Goal: Complete application form

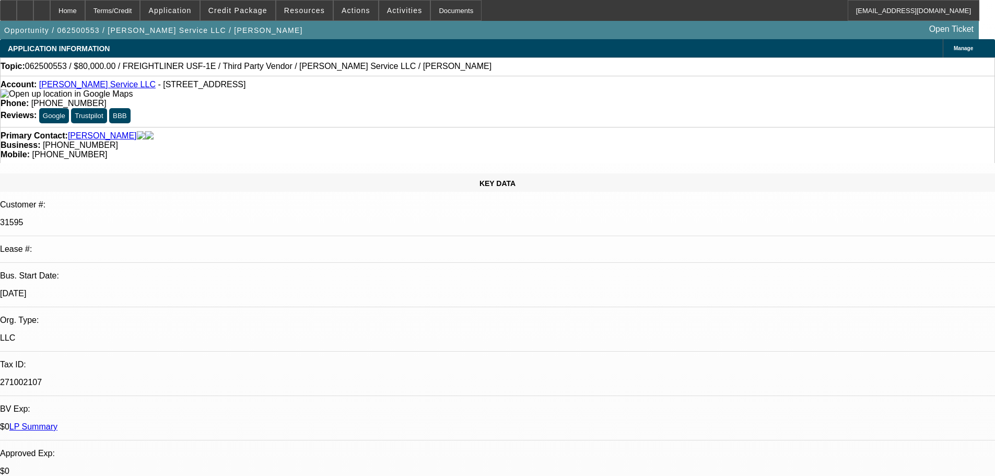
select select "0"
select select "3"
select select "0"
select select "6"
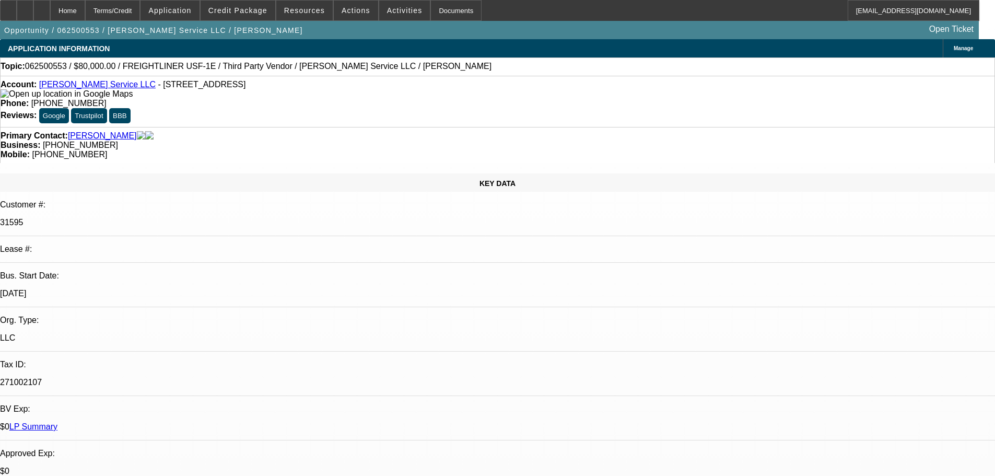
select select "0"
select select "3"
select select "0"
select select "6"
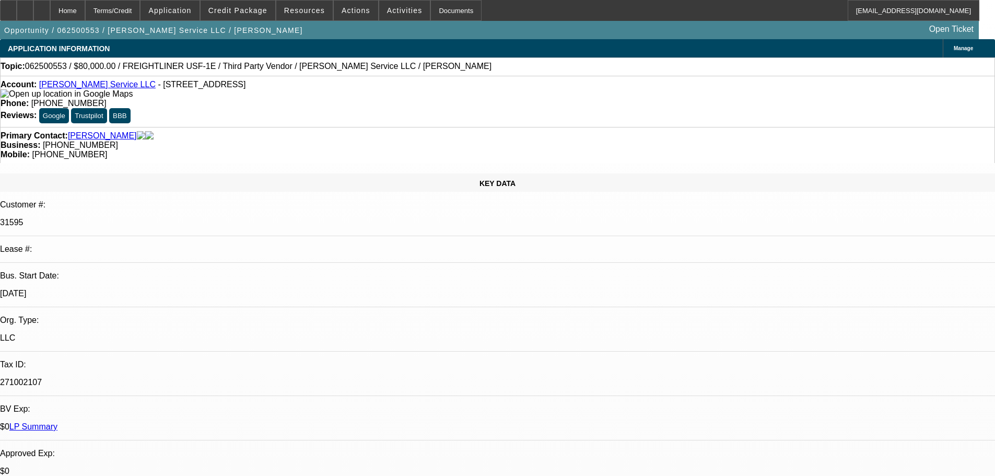
select select "0"
select select "3"
select select "0"
select select "6"
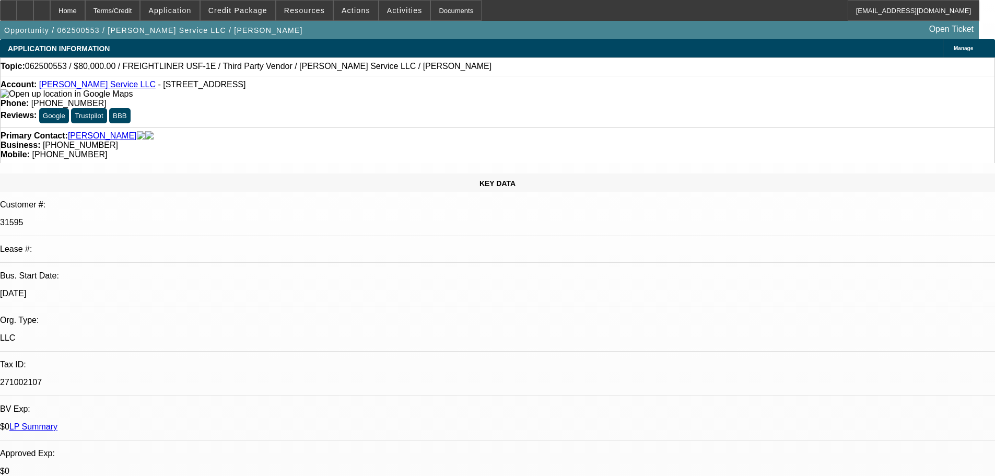
select select "0"
select select "6"
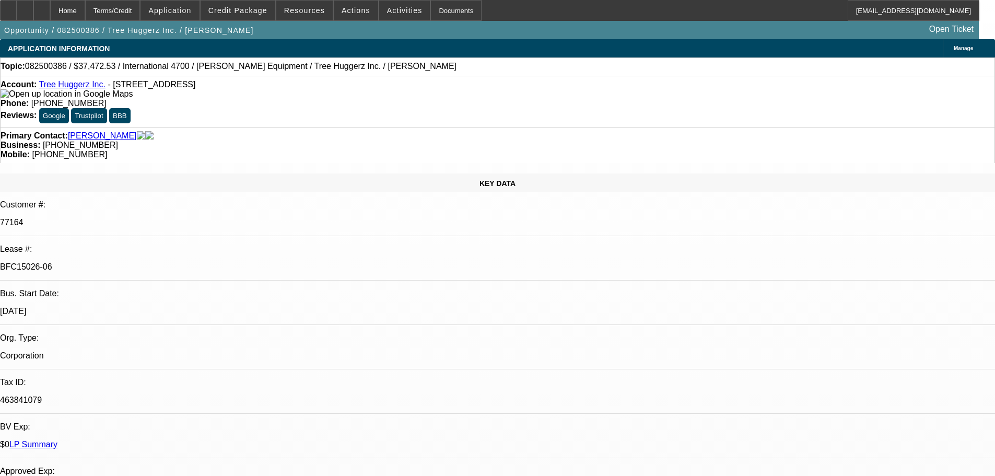
select select "0"
select select "6"
select select "0"
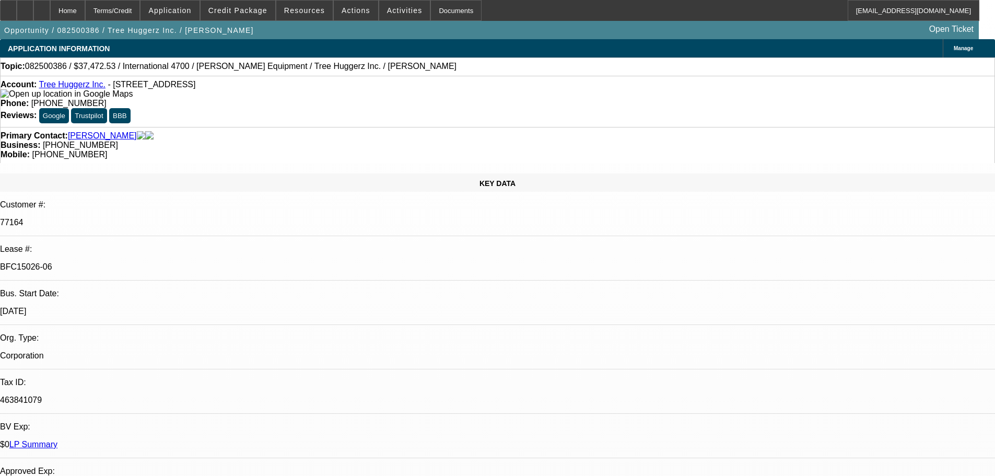
select select "0"
select select "6"
select select "0"
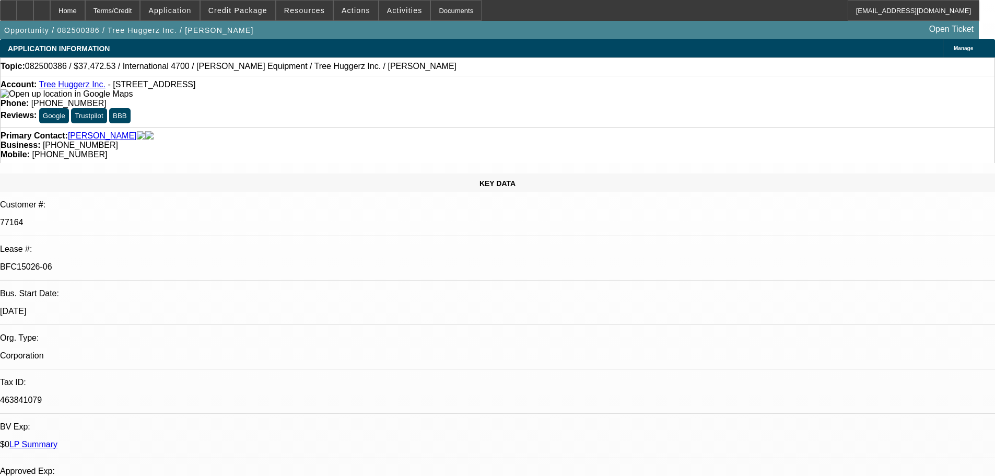
select select "0"
select select "6"
select select "0"
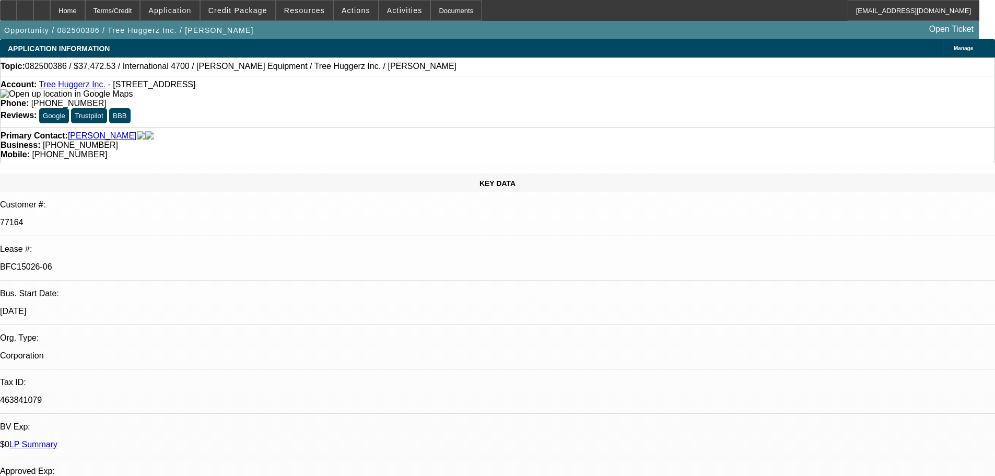
select select "6"
